Goal: Information Seeking & Learning: Learn about a topic

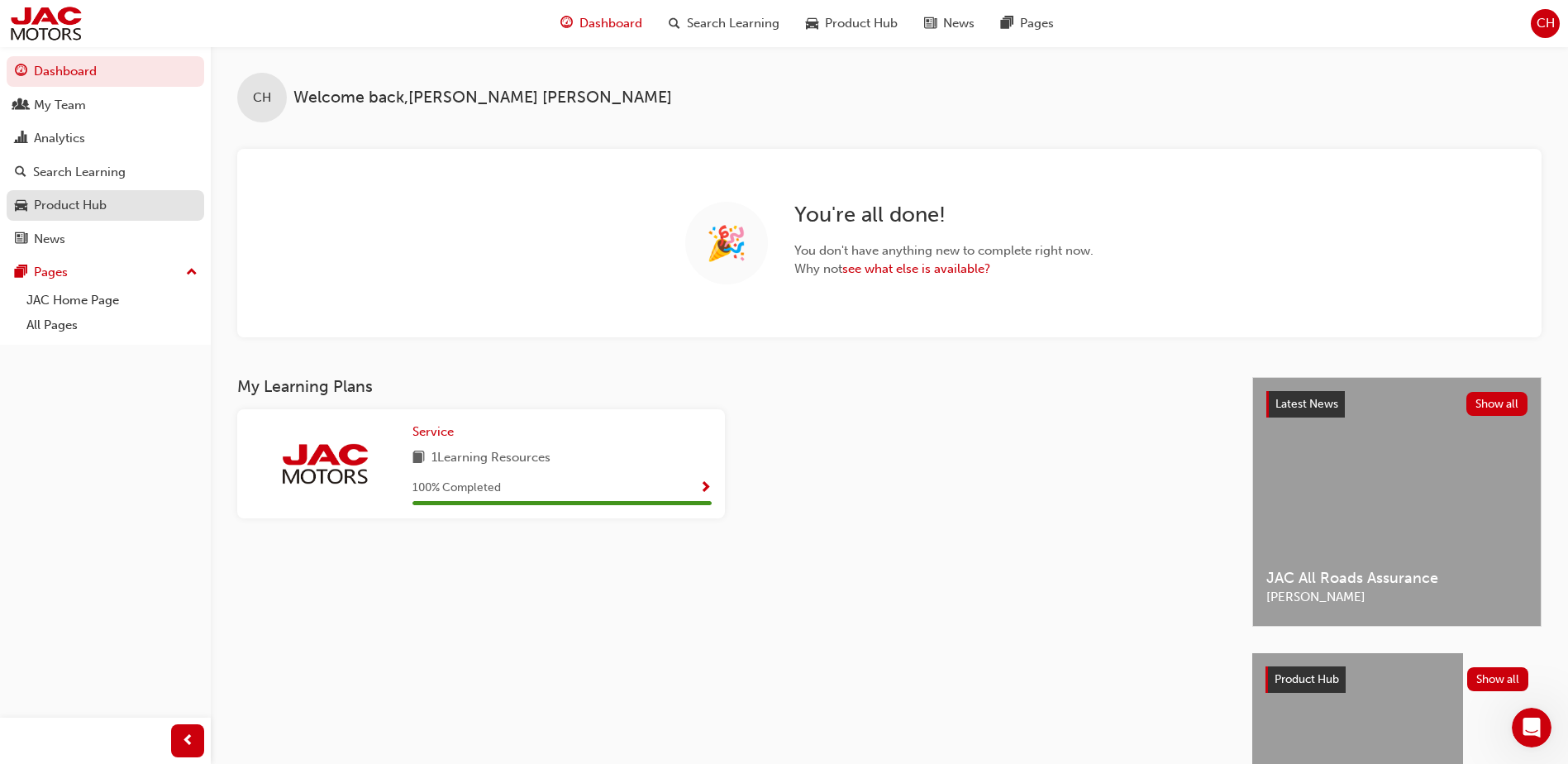
click at [117, 208] on div "Product Hub" at bounding box center [105, 205] width 181 height 21
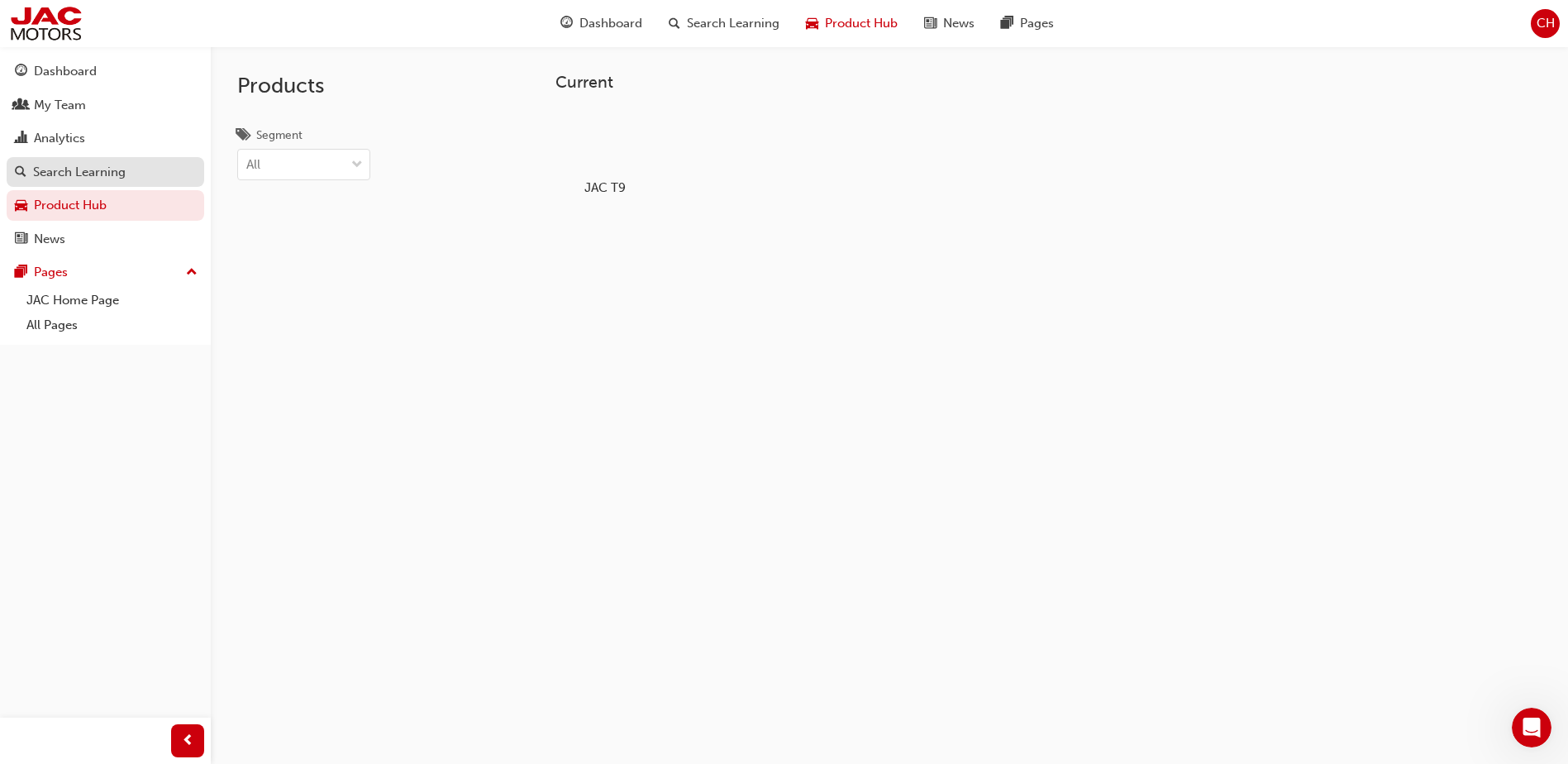
click at [111, 160] on link "Search Learning" at bounding box center [105, 172] width 198 height 31
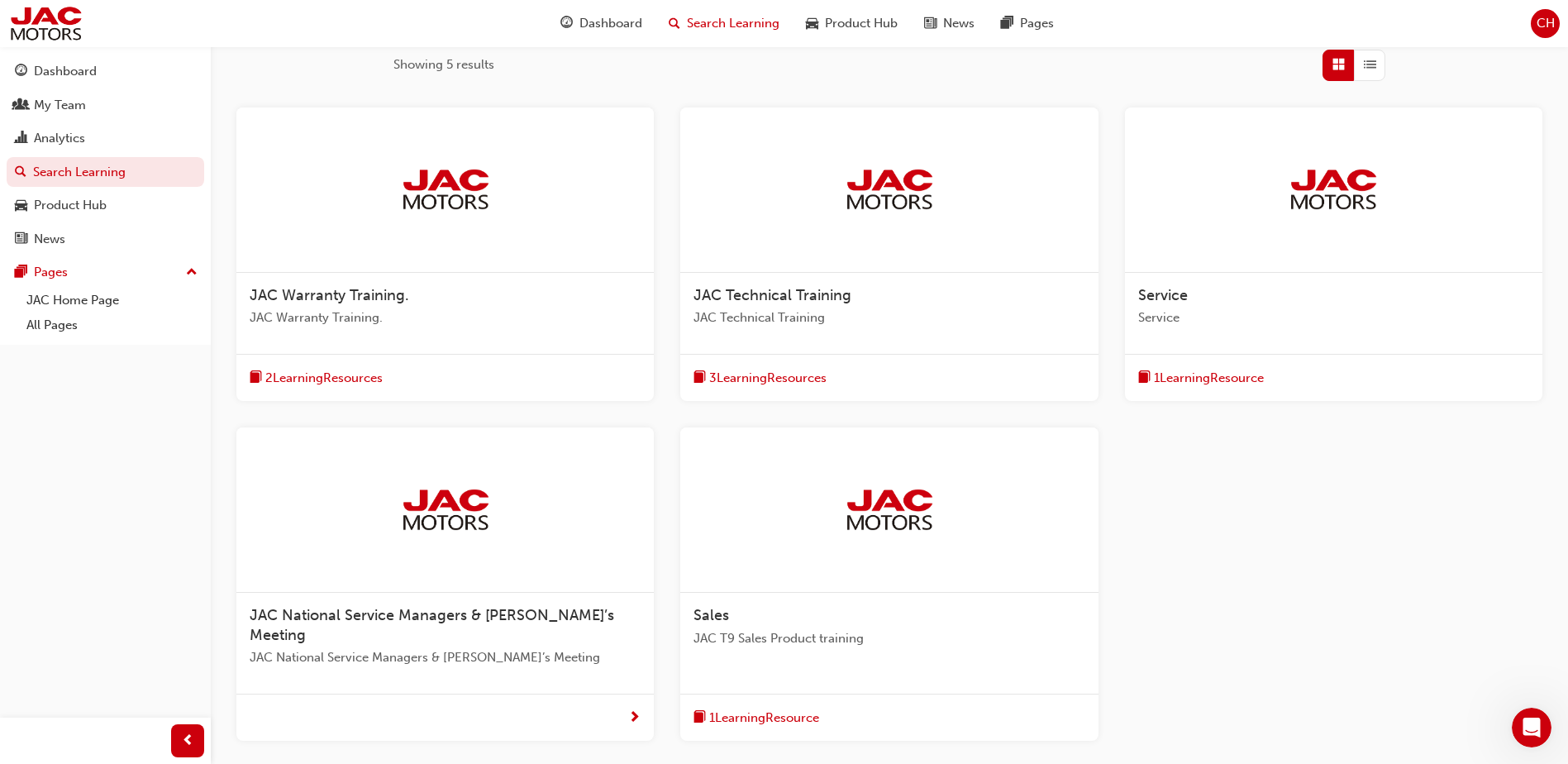
scroll to position [394, 0]
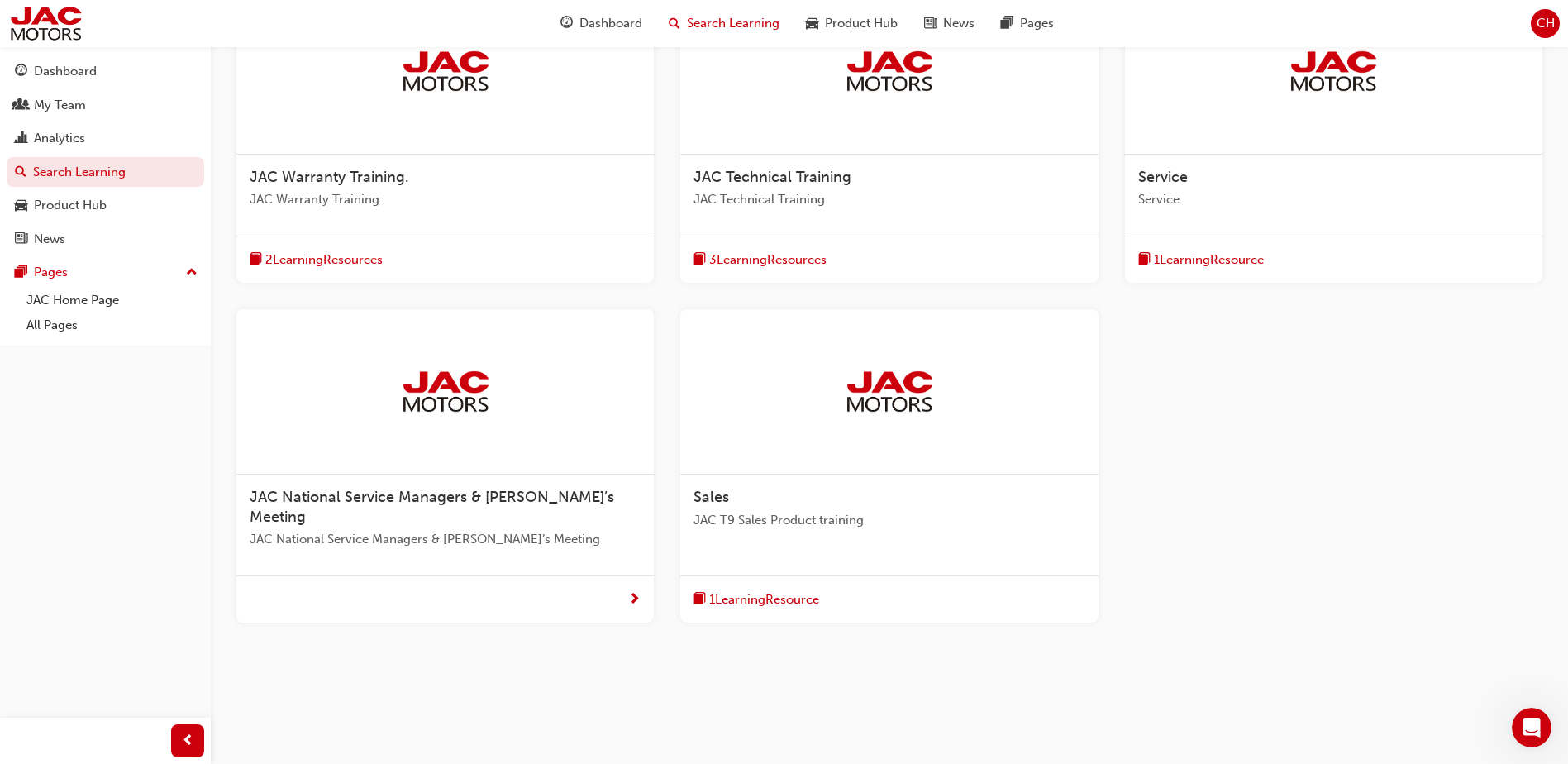
click at [1227, 203] on span "Service" at bounding box center [1333, 199] width 391 height 19
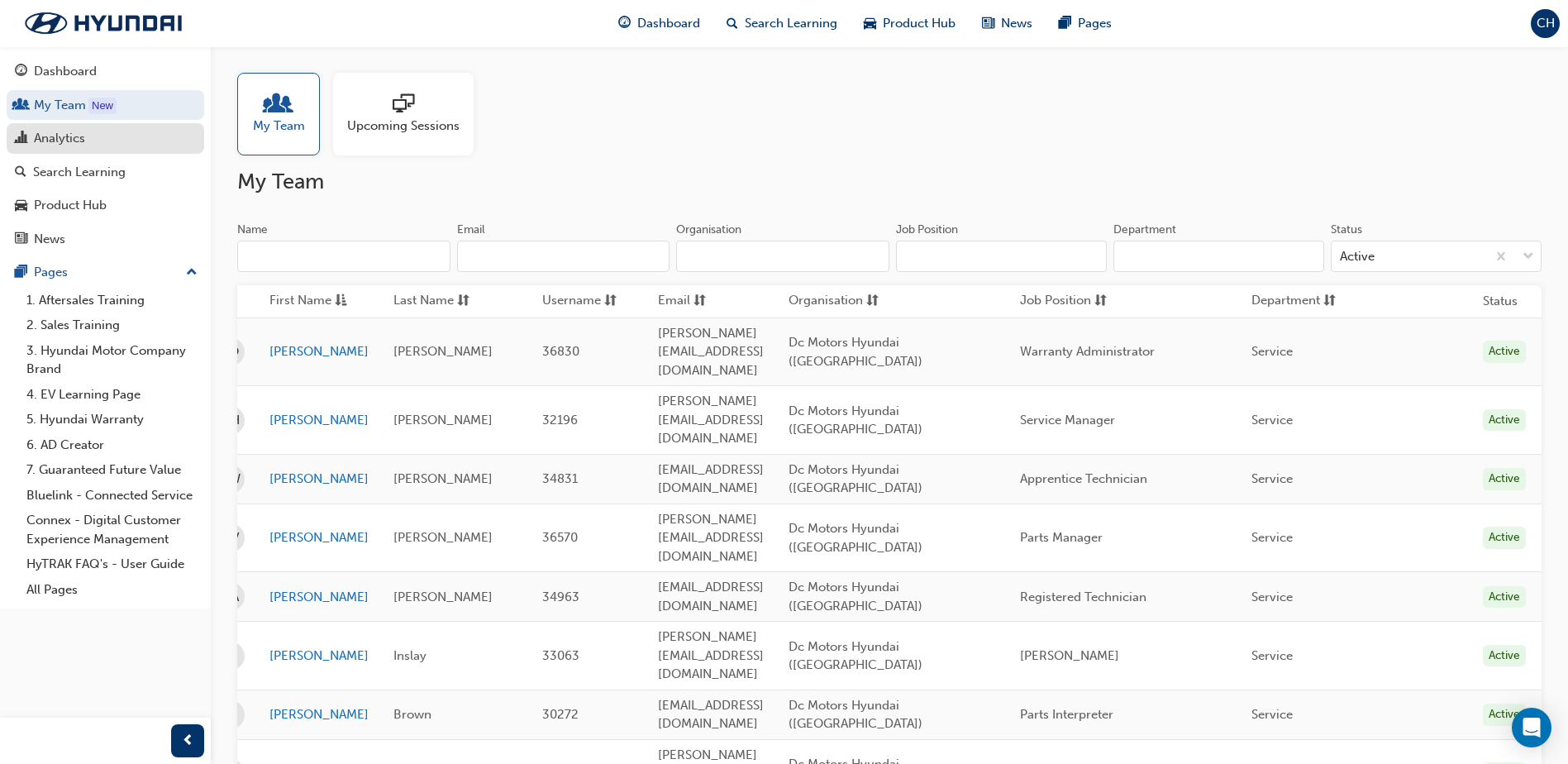
click at [61, 140] on div "Analytics" at bounding box center [60, 138] width 52 height 19
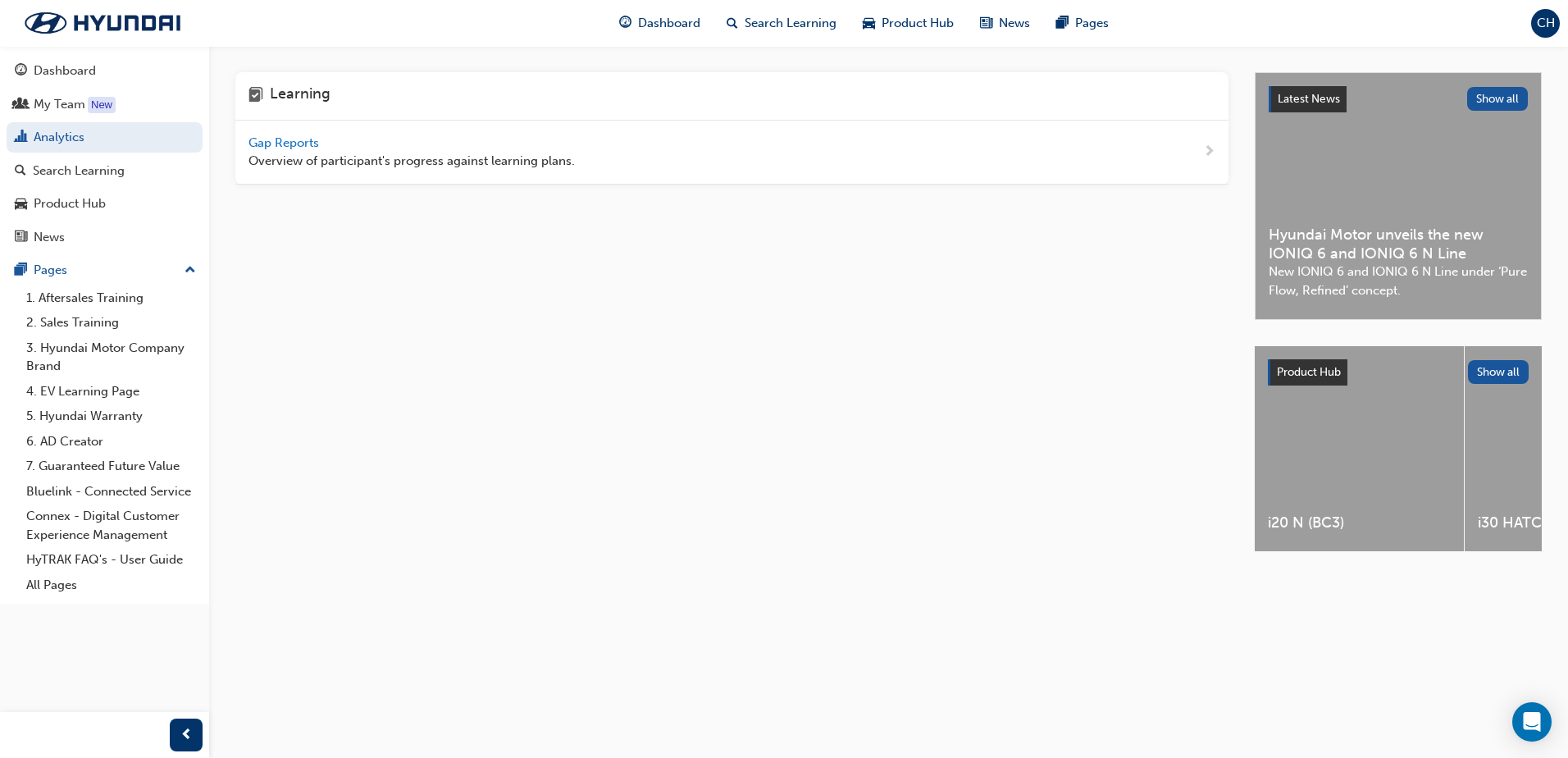
click at [299, 148] on span "Gap Reports" at bounding box center [285, 142] width 74 height 15
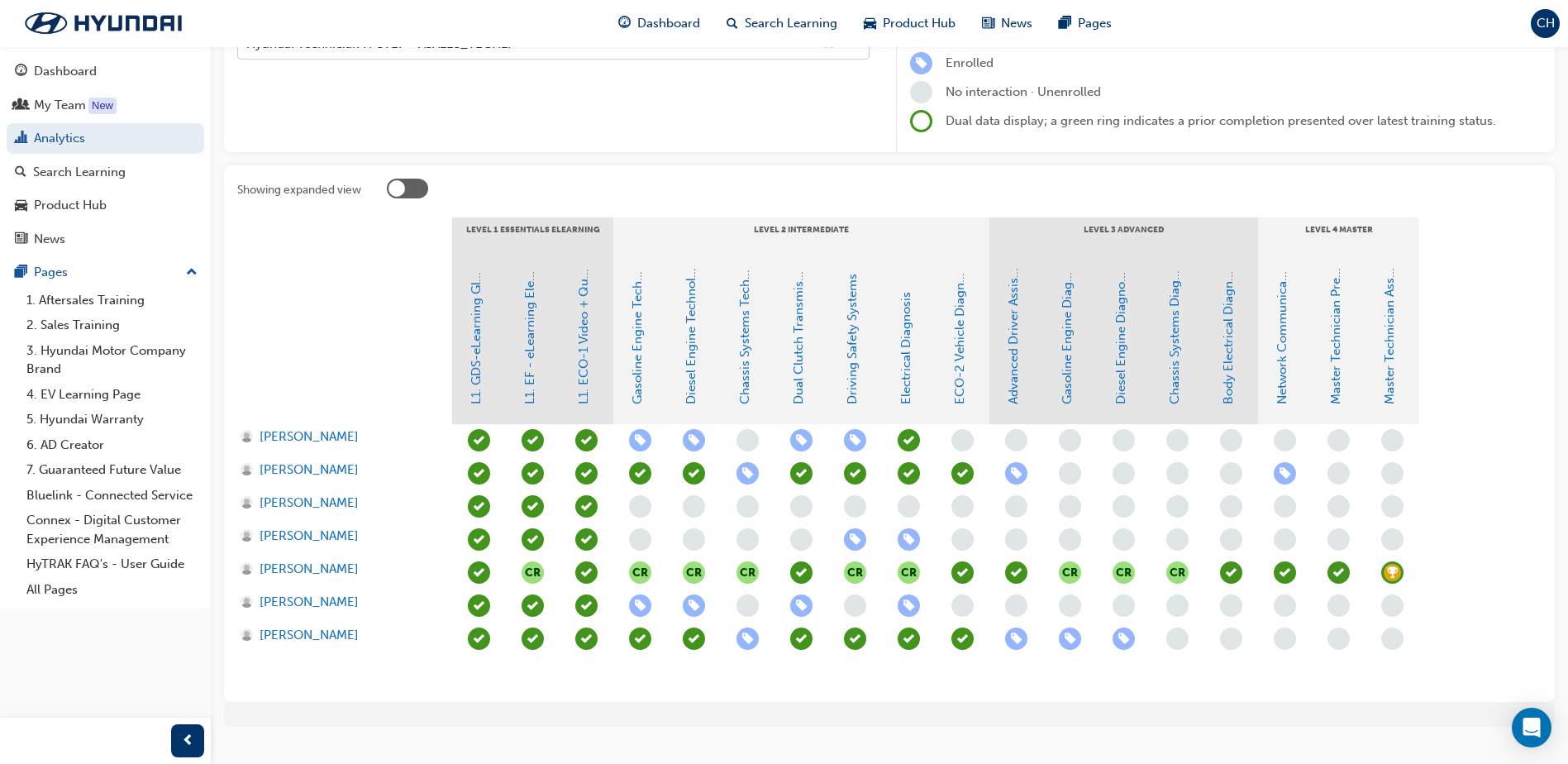
scroll to position [248, 0]
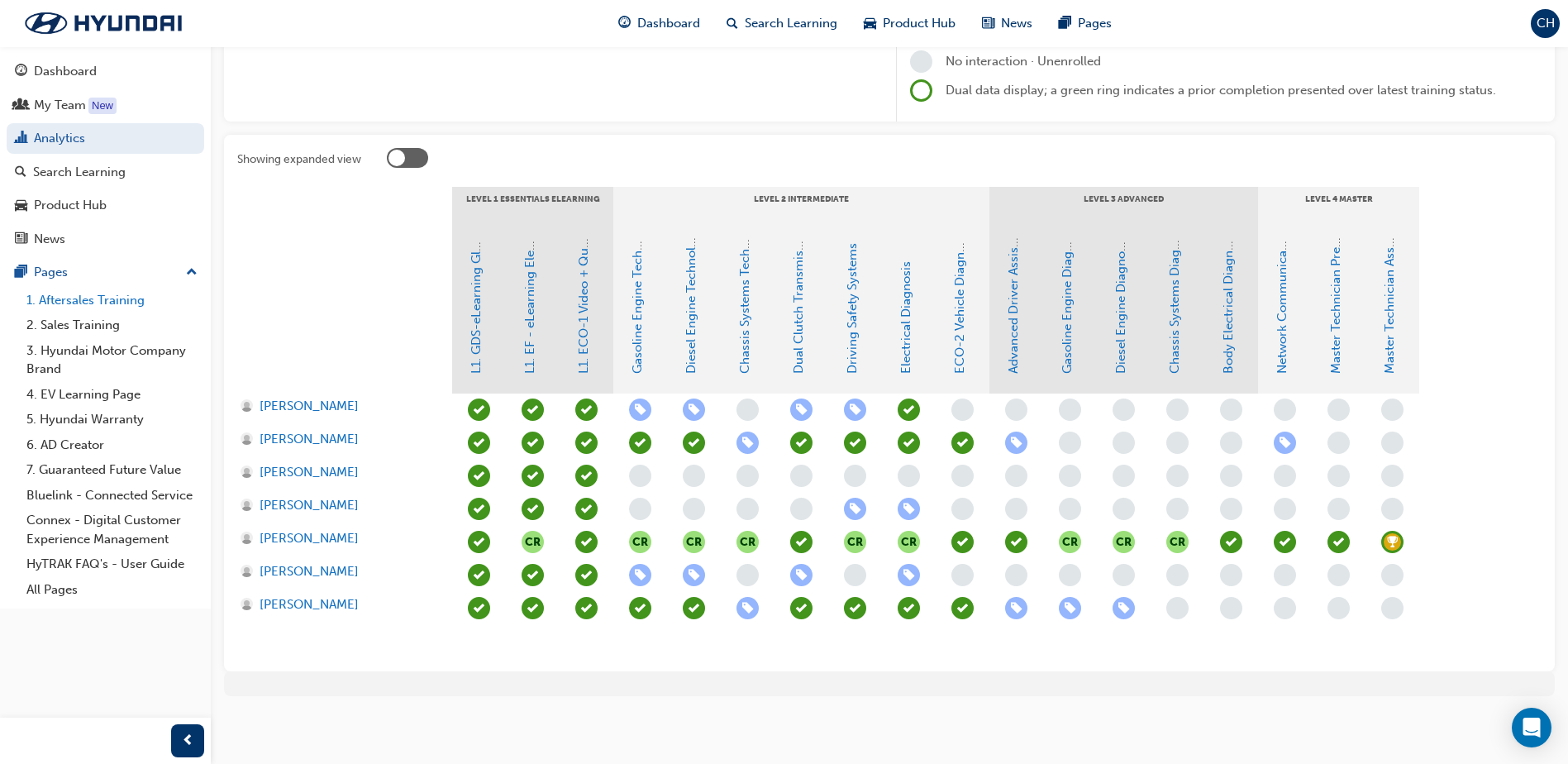
click at [128, 306] on link "1. Aftersales Training" at bounding box center [111, 300] width 184 height 26
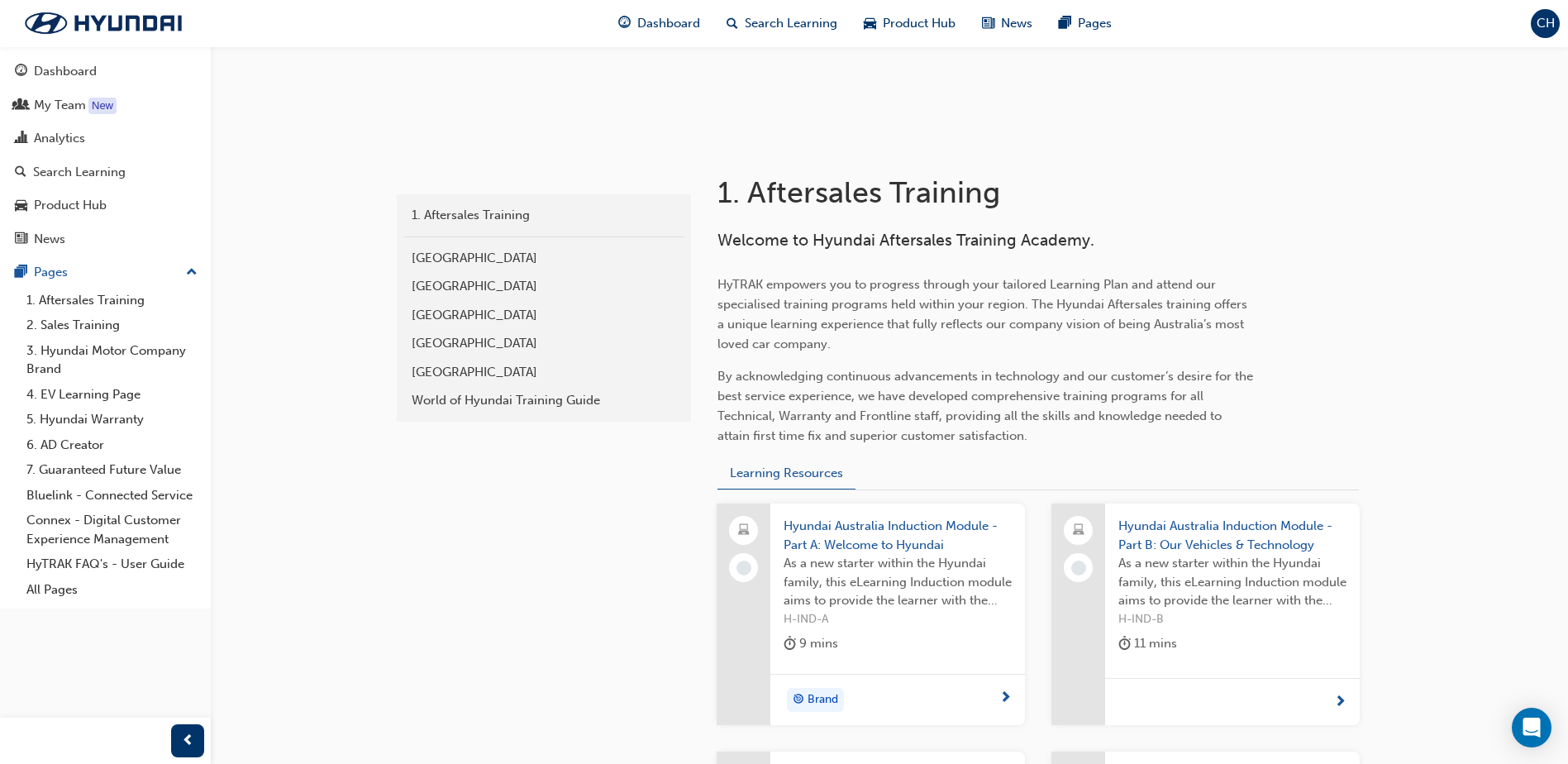
scroll to position [276, 0]
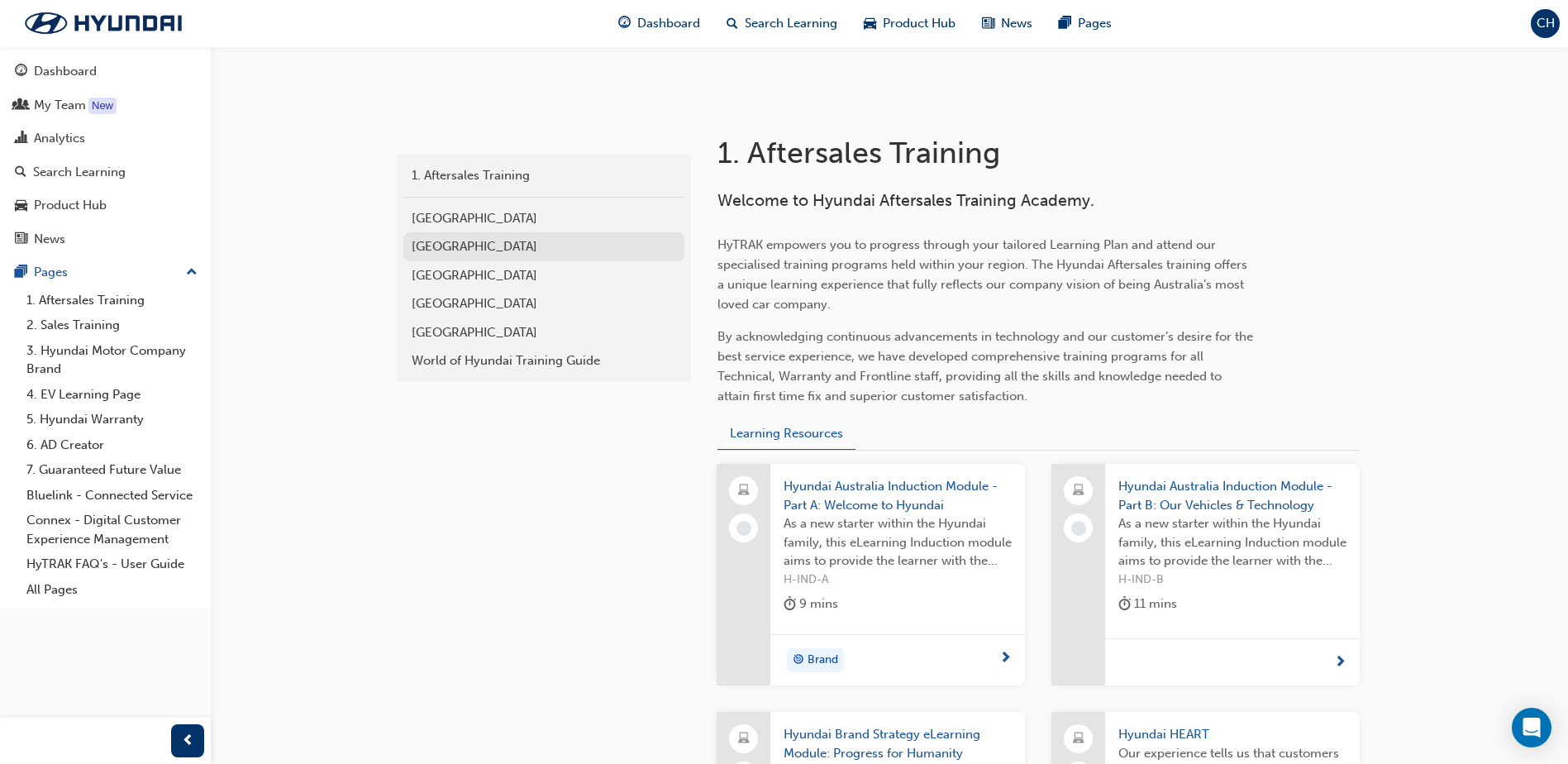
click at [469, 244] on div "[GEOGRAPHIC_DATA]" at bounding box center [544, 247] width 264 height 19
